Goal: Task Accomplishment & Management: Manage account settings

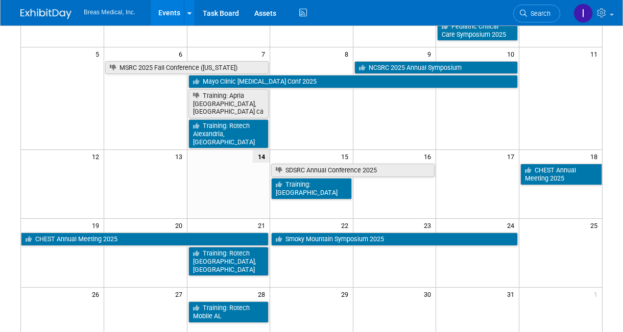
scroll to position [153, 0]
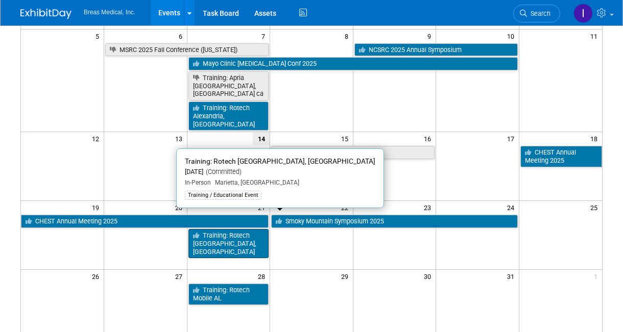
click at [239, 229] on link "Training: Rotech [GEOGRAPHIC_DATA], [GEOGRAPHIC_DATA]" at bounding box center [228, 243] width 81 height 29
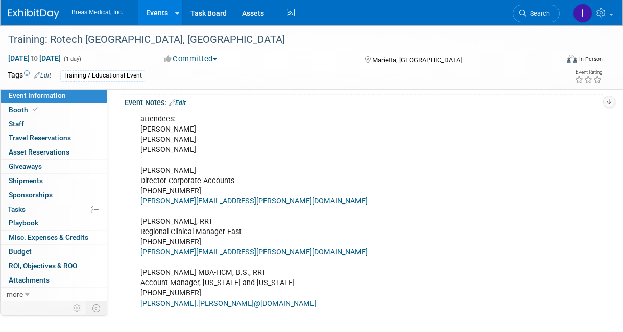
scroll to position [204, 0]
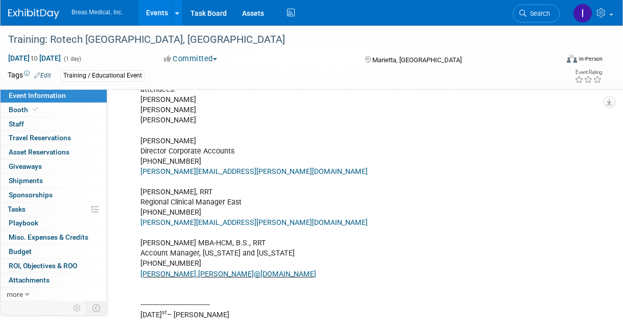
scroll to position [255, 0]
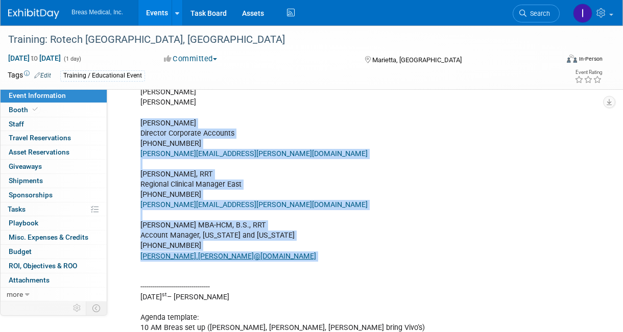
drag, startPoint x: 140, startPoint y: 130, endPoint x: 250, endPoint y: 277, distance: 183.8
copy div "[PERSON_NAME] Director Corporate Accounts [PHONE_NUMBER] [PERSON_NAME][EMAIL_AD…"
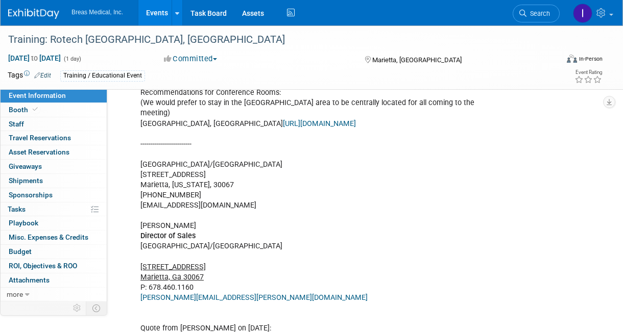
scroll to position [919, 0]
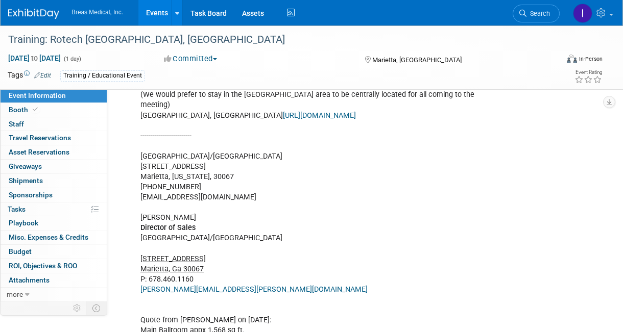
drag, startPoint x: 139, startPoint y: 142, endPoint x: 270, endPoint y: 180, distance: 135.9
copy div "[GEOGRAPHIC_DATA]/Marietta [STREET_ADDRESS][US_STATE] 678-460-1160 [EMAIL_ADDRE…"
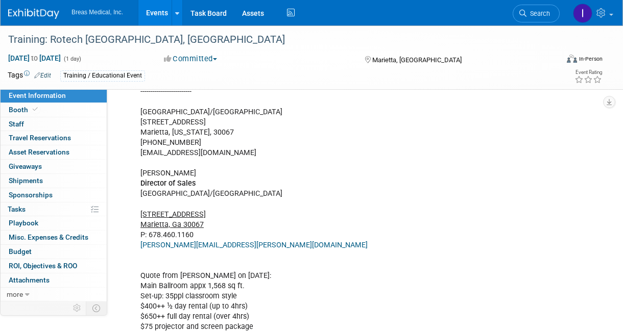
scroll to position [970, 0]
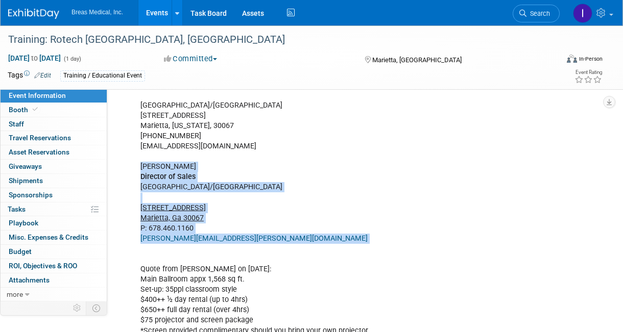
drag, startPoint x: 139, startPoint y: 151, endPoint x: 225, endPoint y: 222, distance: 111.7
copy div "[PERSON_NAME] Director of Sales [GEOGRAPHIC_DATA]/[GEOGRAPHIC_DATA] [STREET_ADD…"
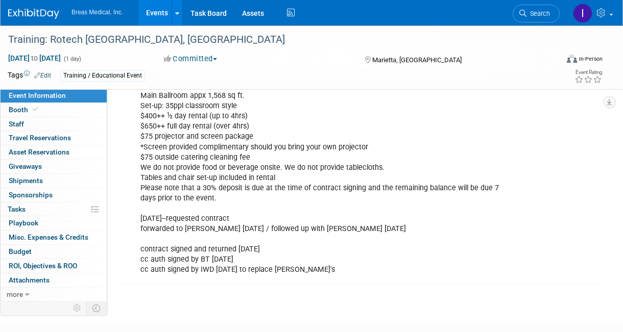
scroll to position [1174, 0]
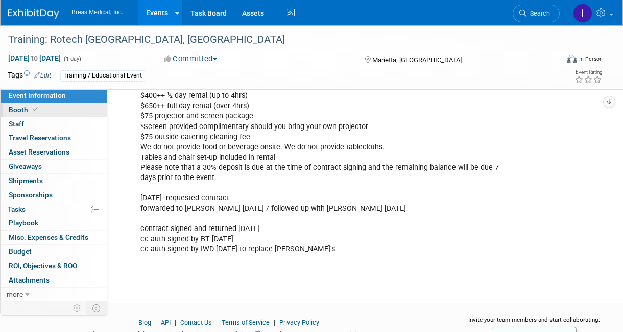
click at [14, 109] on span "Booth" at bounding box center [24, 110] width 31 height 8
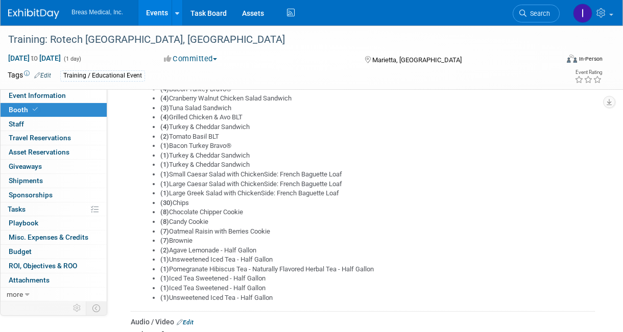
scroll to position [408, 0]
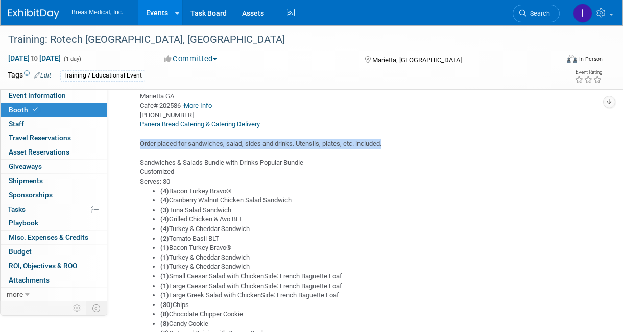
drag, startPoint x: 143, startPoint y: 142, endPoint x: 394, endPoint y: 145, distance: 251.1
click at [394, 145] on div "Here are a few companies we have recommended in the past: Moe’s Chickfila Olive…" at bounding box center [363, 195] width 464 height 422
copy div "Order placed for sandwiches, salad, sides and drinks. Utensils, plates, etc. in…"
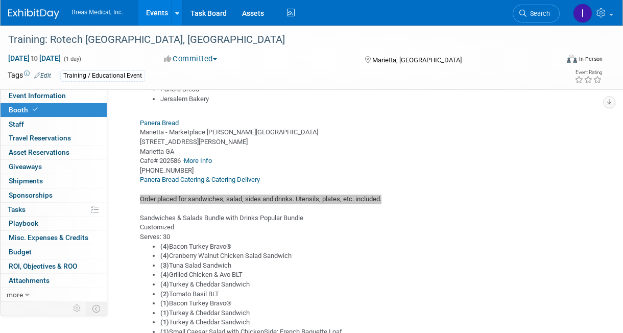
scroll to position [357, 0]
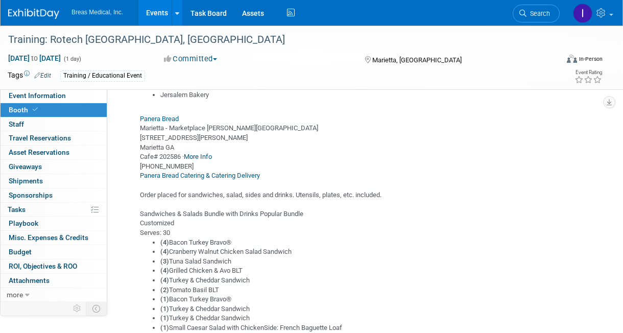
click at [128, 142] on div "Catering / Food / Beverage Edit catering options from [PERSON_NAME] Already Res…" at bounding box center [361, 255] width 467 height 597
click at [137, 119] on div "Here are a few companies we have recommended in the past: Moe’s Chickfila Olive…" at bounding box center [363, 246] width 464 height 422
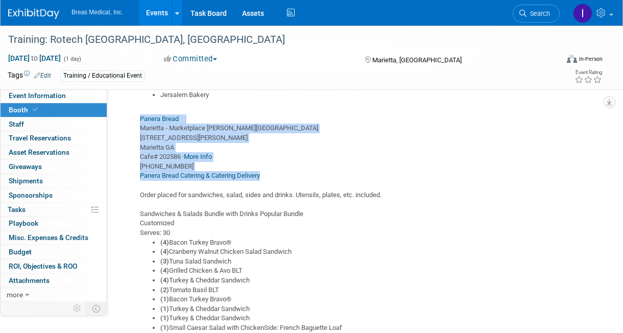
drag, startPoint x: 136, startPoint y: 117, endPoint x: 267, endPoint y: 174, distance: 143.3
click at [267, 174] on div "Here are a few companies we have recommended in the past: Moe’s Chickfila Olive…" at bounding box center [363, 246] width 464 height 422
copy div "Panera Bread Marietta - Marketplace [PERSON_NAME][GEOGRAPHIC_DATA] [STREET_ADDR…"
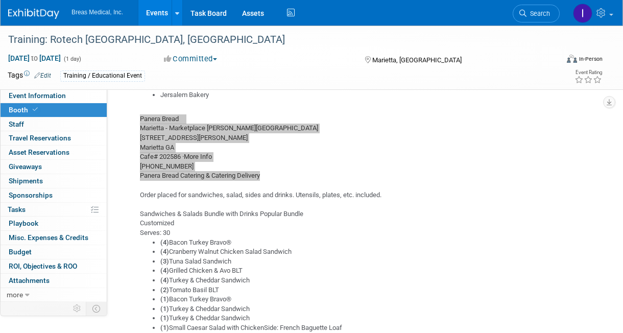
click at [287, 171] on div "Here are a few companies we have recommended in the past: Moe’s Chickfila Olive…" at bounding box center [363, 246] width 464 height 422
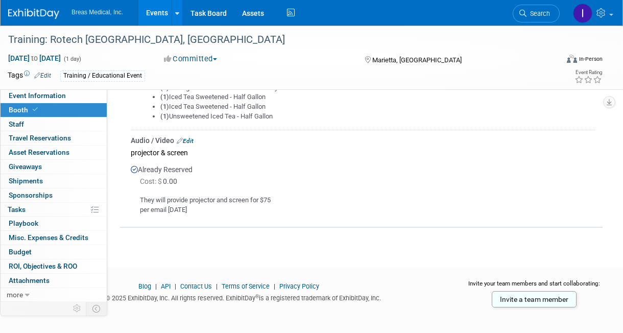
scroll to position [696, 0]
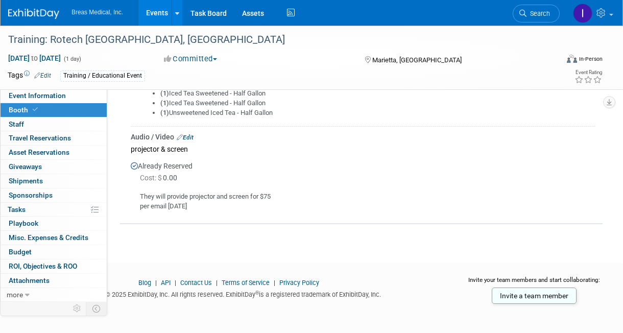
click at [474, 205] on div "They will provide projector and screen for $75 per email [DATE]" at bounding box center [363, 197] width 464 height 27
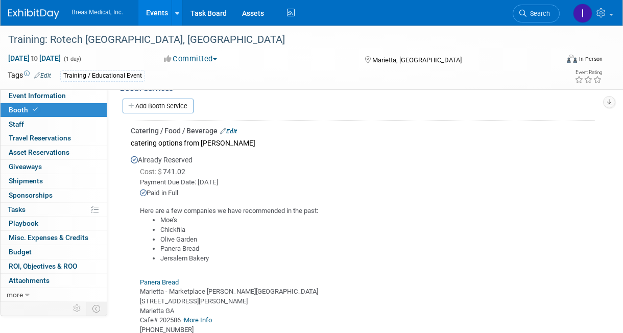
scroll to position [134, 0]
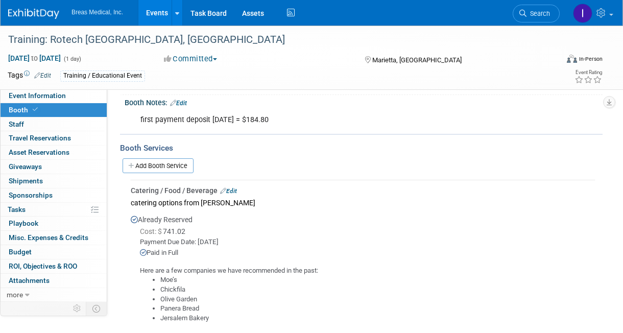
click at [237, 189] on link "Edit" at bounding box center [228, 190] width 17 height 7
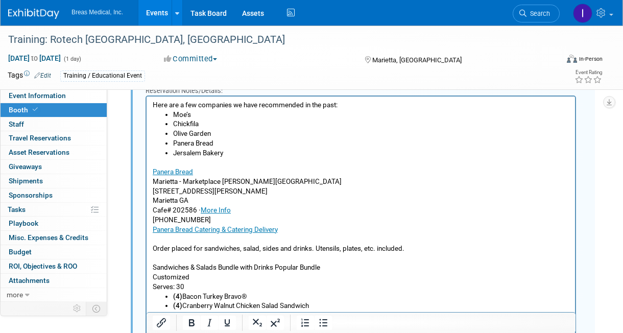
scroll to position [554, 0]
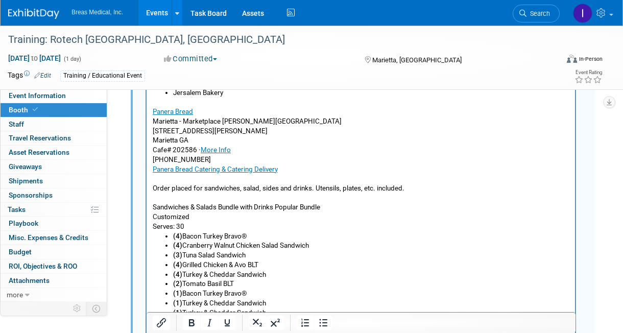
click at [166, 198] on p "Panera Bread Marietta - Marketplace [PERSON_NAME][GEOGRAPHIC_DATA] [STREET_ADDR…" at bounding box center [361, 164] width 416 height 134
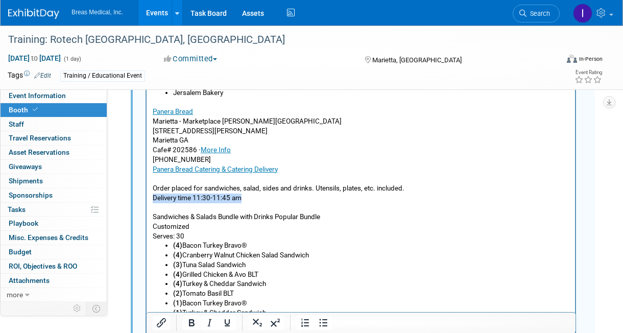
drag, startPoint x: 247, startPoint y: 197, endPoint x: 127, endPoint y: 197, distance: 119.4
click at [146, 197] on html "Here are a few companies we have recommended in the past: Moe’s Chickfila Olive…" at bounding box center [360, 248] width 428 height 425
copy p "Delivery time 11:30-11:45 am"
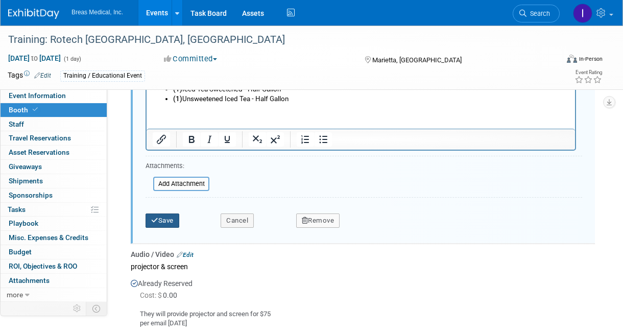
click at [152, 217] on icon "submit" at bounding box center [154, 220] width 7 height 7
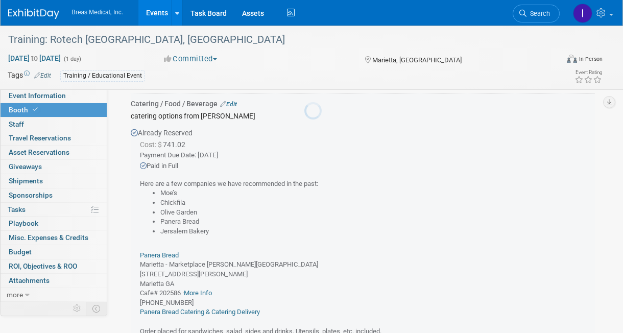
scroll to position [197, 0]
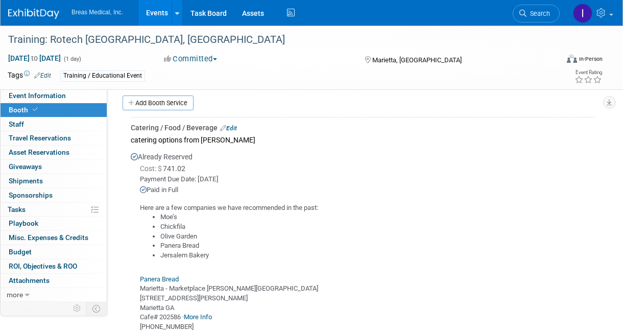
click at [41, 96] on span "Event Information" at bounding box center [37, 95] width 57 height 8
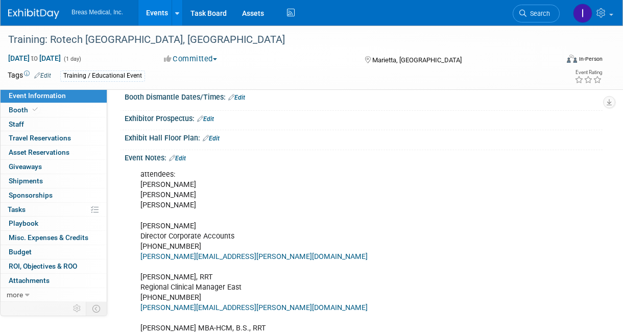
scroll to position [153, 0]
click at [182, 161] on link "Edit" at bounding box center [177, 157] width 17 height 7
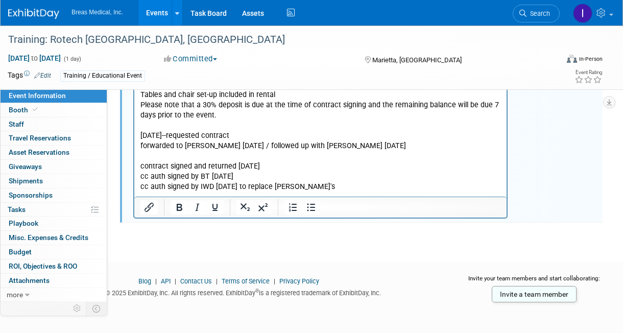
scroll to position [1243, 0]
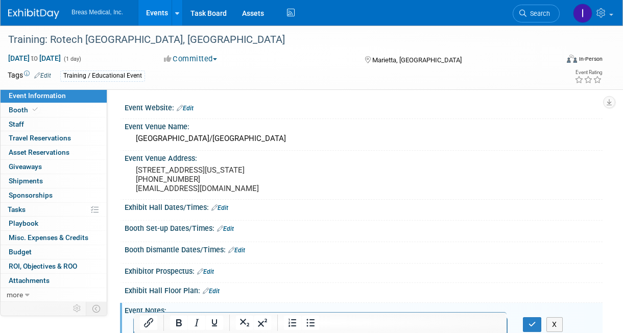
scroll to position [51, 0]
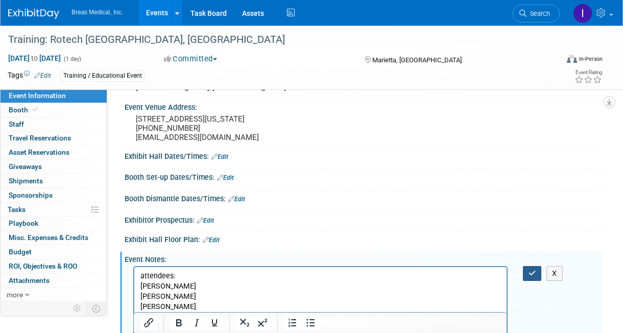
click at [535, 273] on button "button" at bounding box center [532, 273] width 19 height 15
